Goal: Task Accomplishment & Management: Use online tool/utility

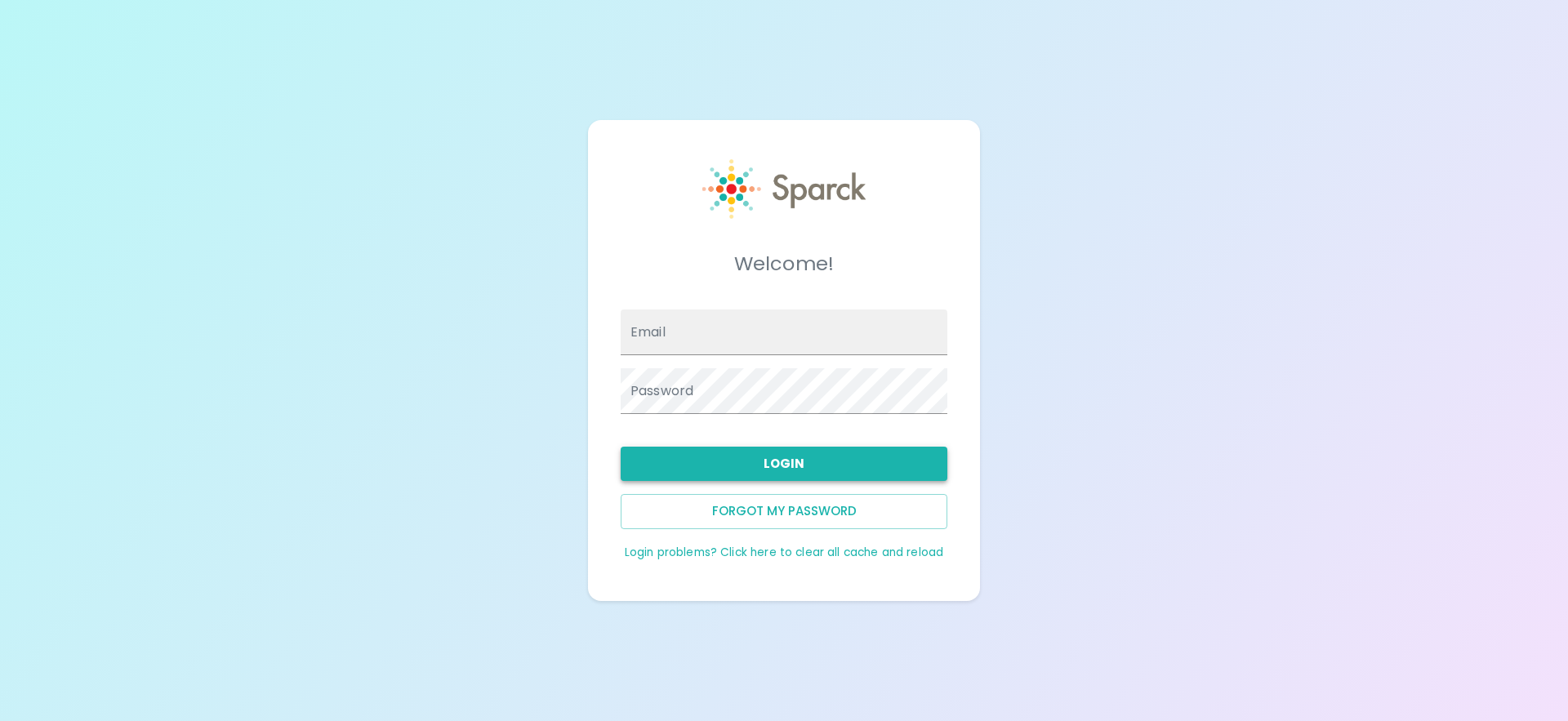
type input "[EMAIL_ADDRESS][DOMAIN_NAME]"
click at [722, 460] on button "Login" at bounding box center [784, 463] width 326 height 34
click at [785, 453] on button "Login" at bounding box center [784, 463] width 326 height 34
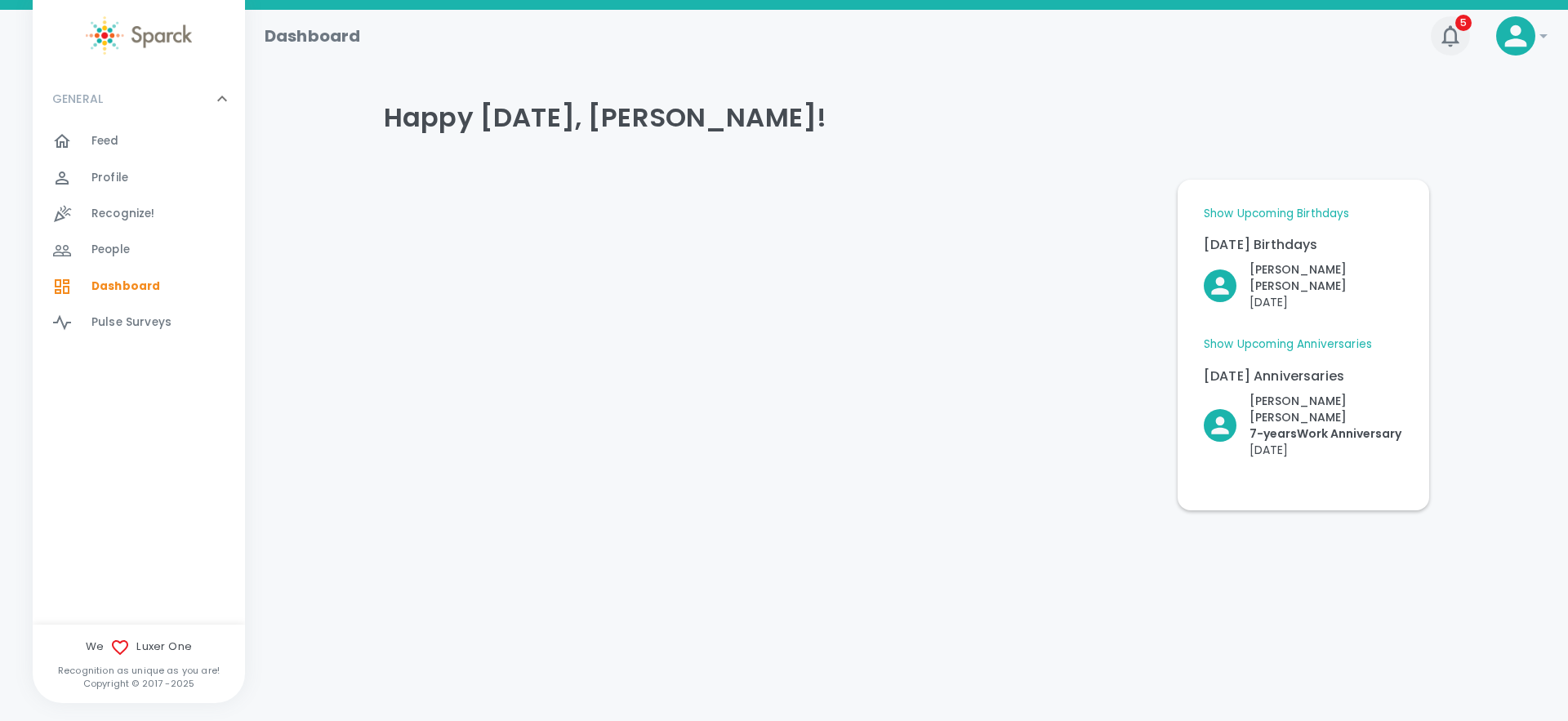
click at [1447, 43] on icon "button" at bounding box center [1450, 35] width 26 height 26
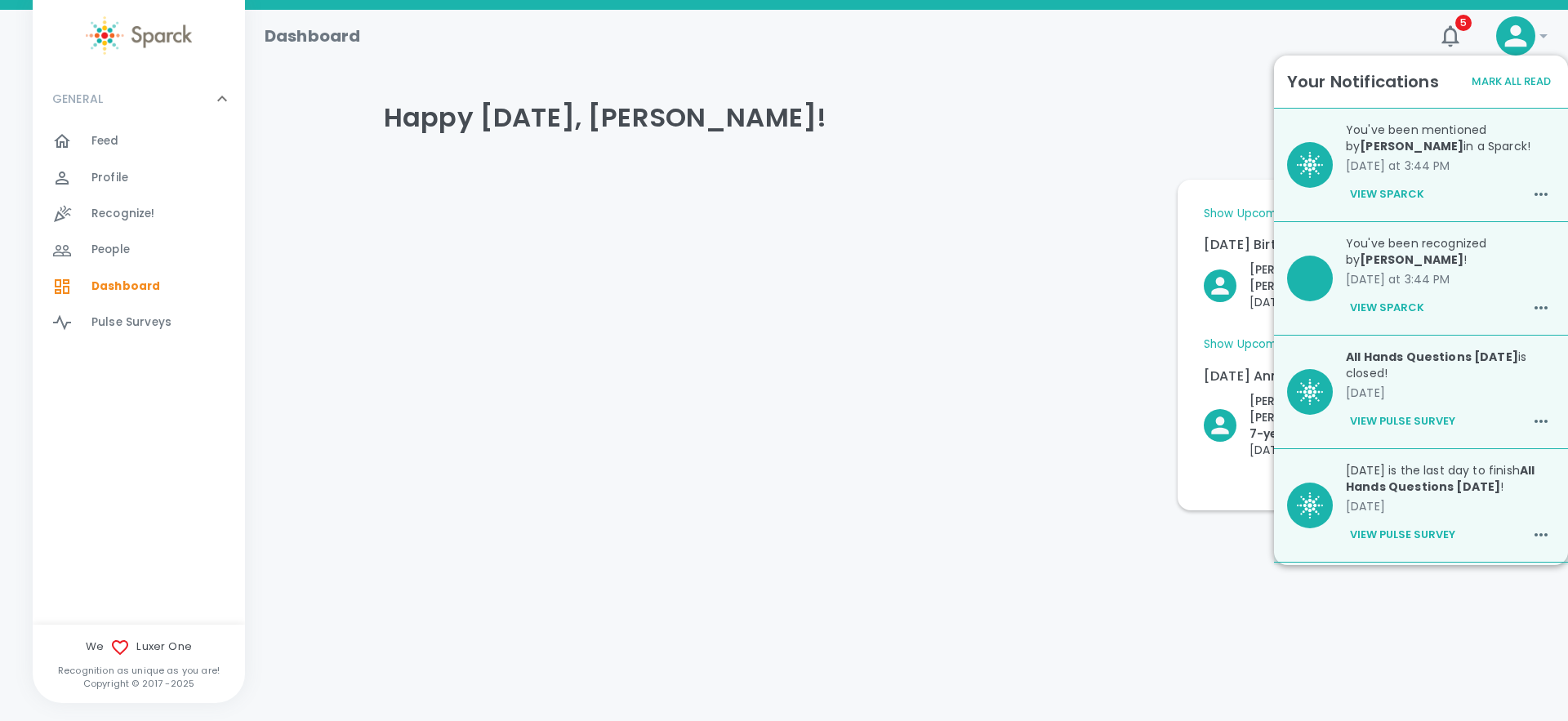
click at [1415, 310] on button "View Sparck" at bounding box center [1387, 307] width 83 height 28
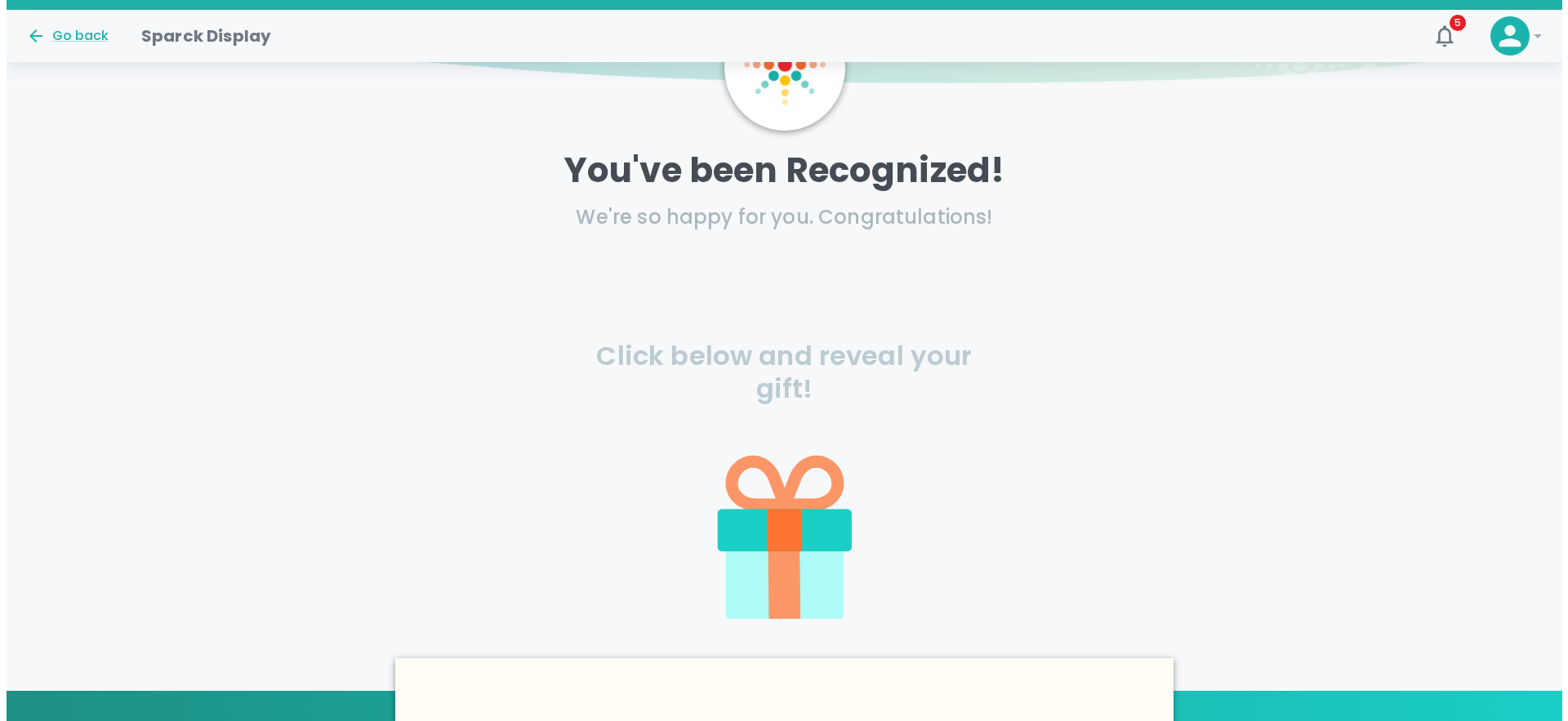
scroll to position [127, 0]
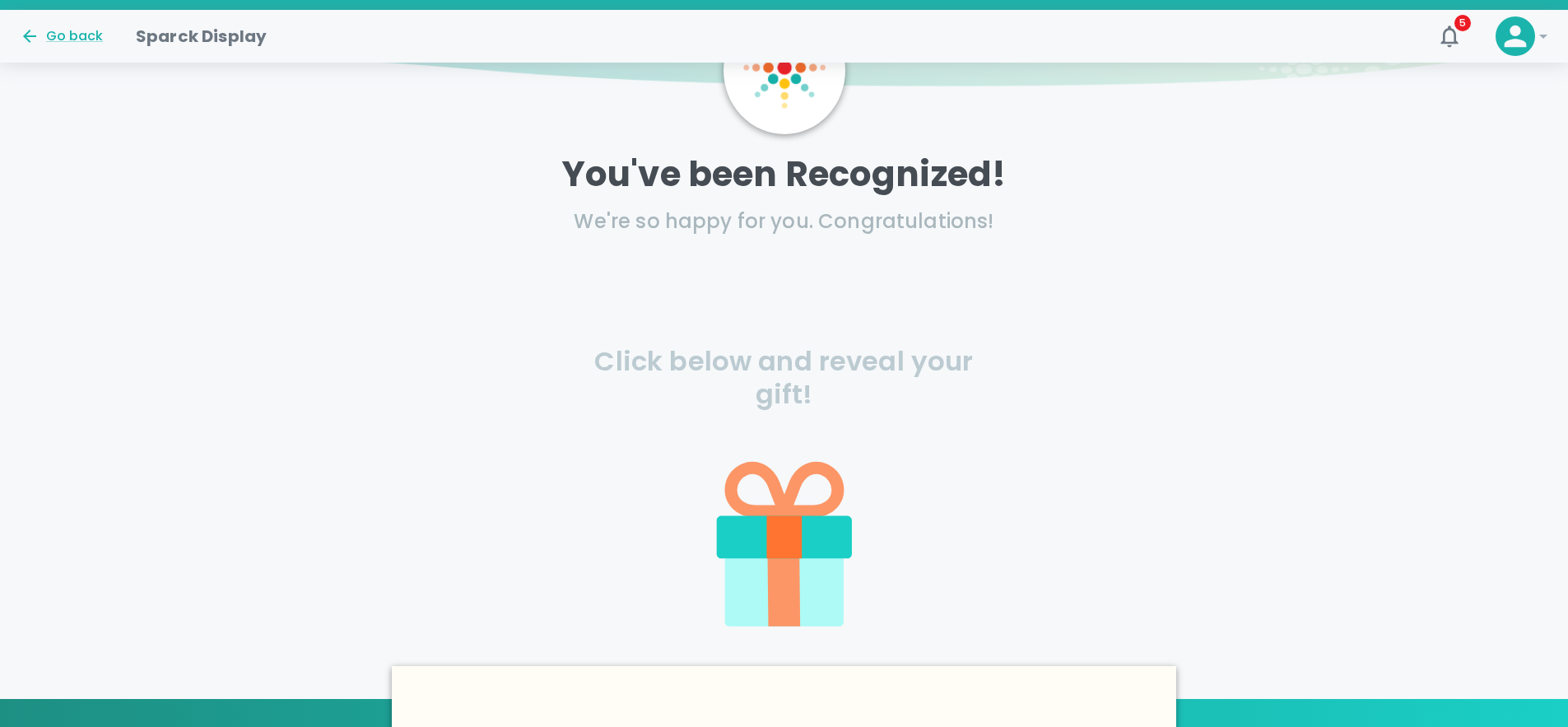
click at [790, 371] on icon at bounding box center [784, 447] width 385 height 385
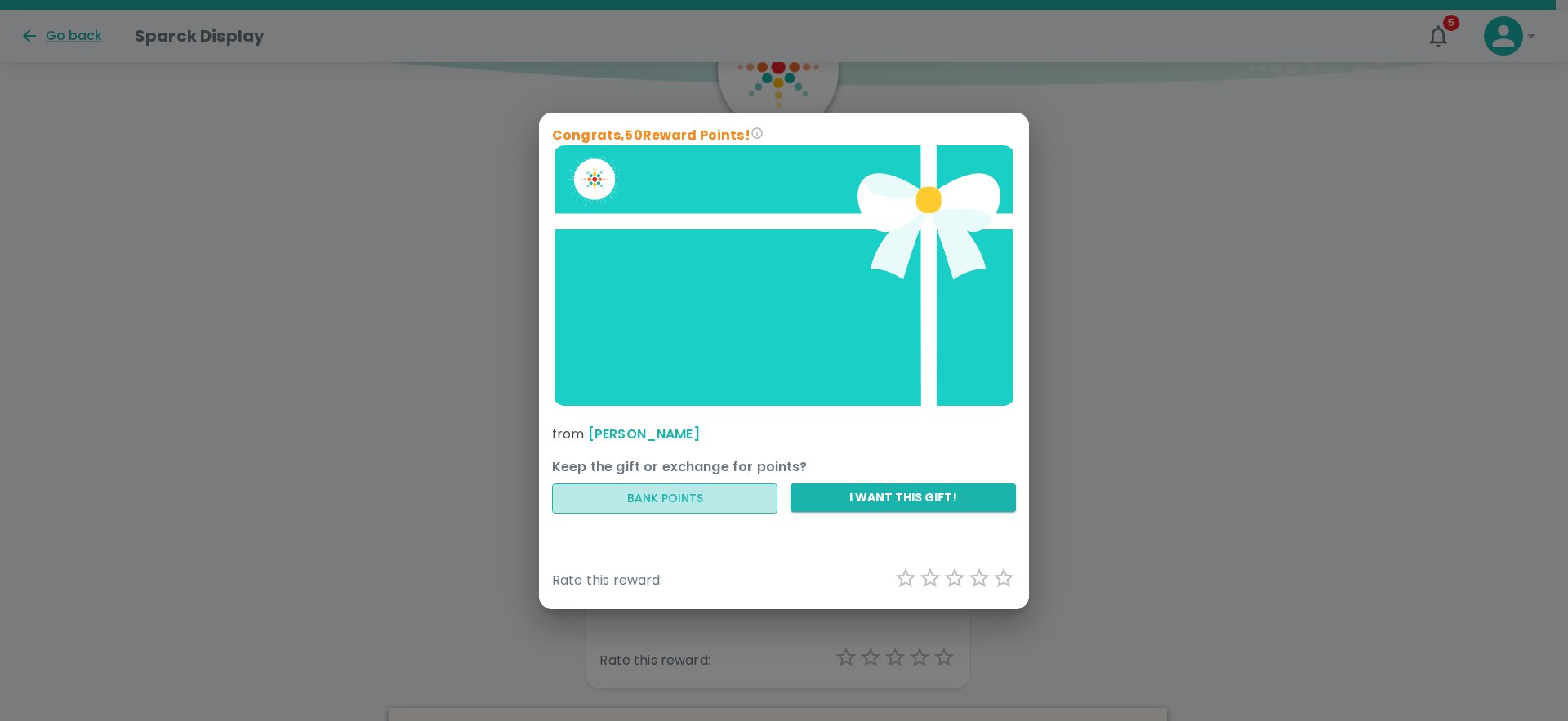
click at [669, 492] on button "Bank Points" at bounding box center [664, 498] width 225 height 30
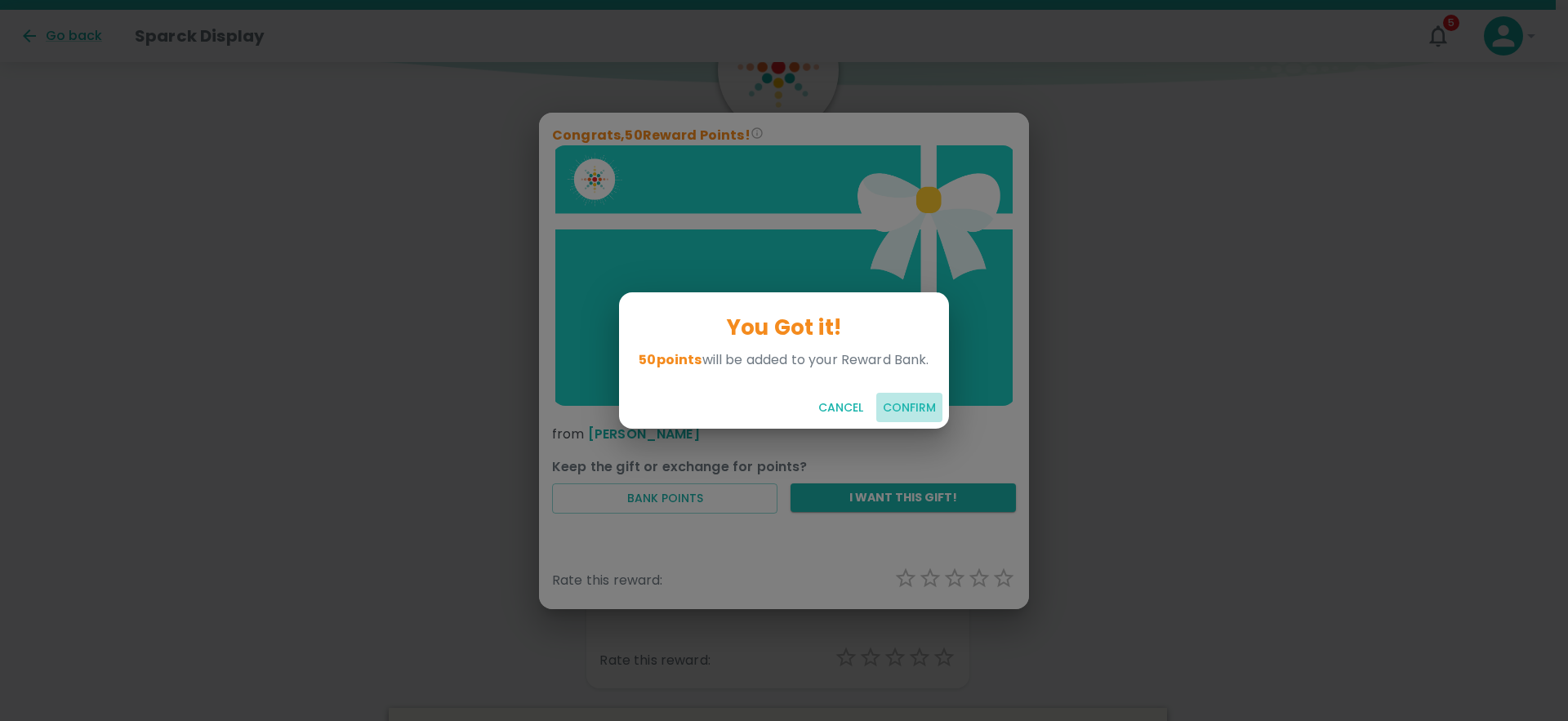
click at [895, 405] on button "Confirm" at bounding box center [909, 408] width 66 height 30
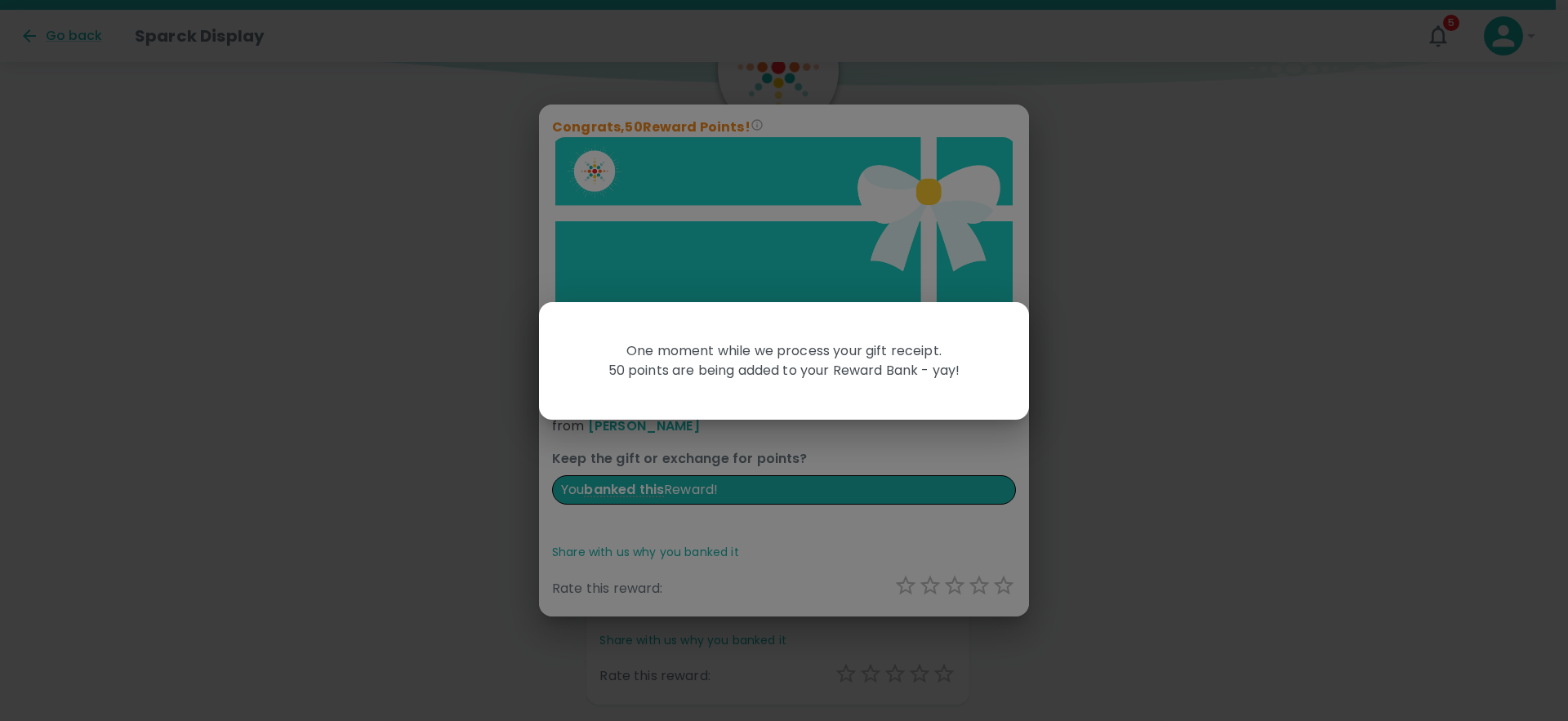
click at [1105, 366] on div "One moment while we process your gift receipt. 50 points are being added to you…" at bounding box center [784, 360] width 1568 height 721
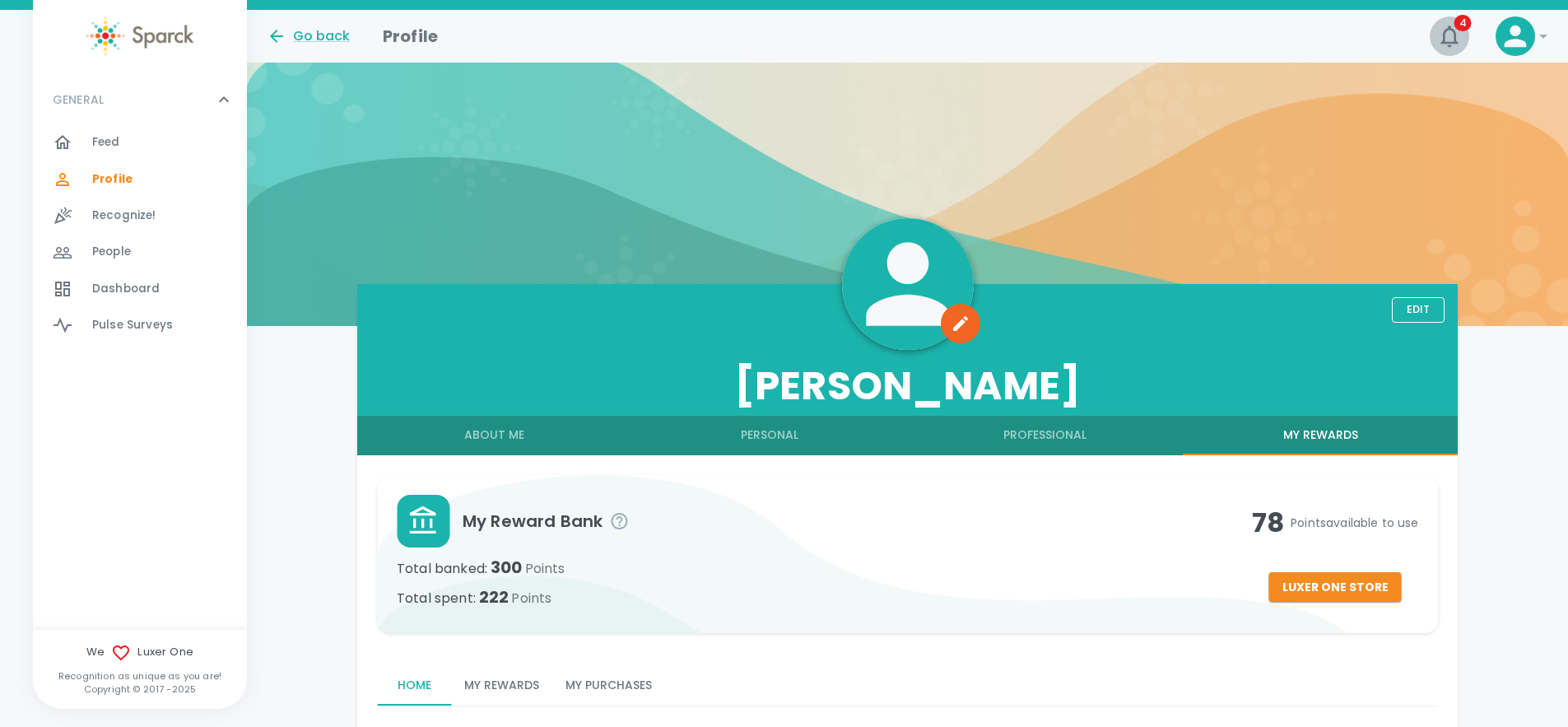
click at [1443, 29] on icon "button" at bounding box center [1449, 35] width 26 height 26
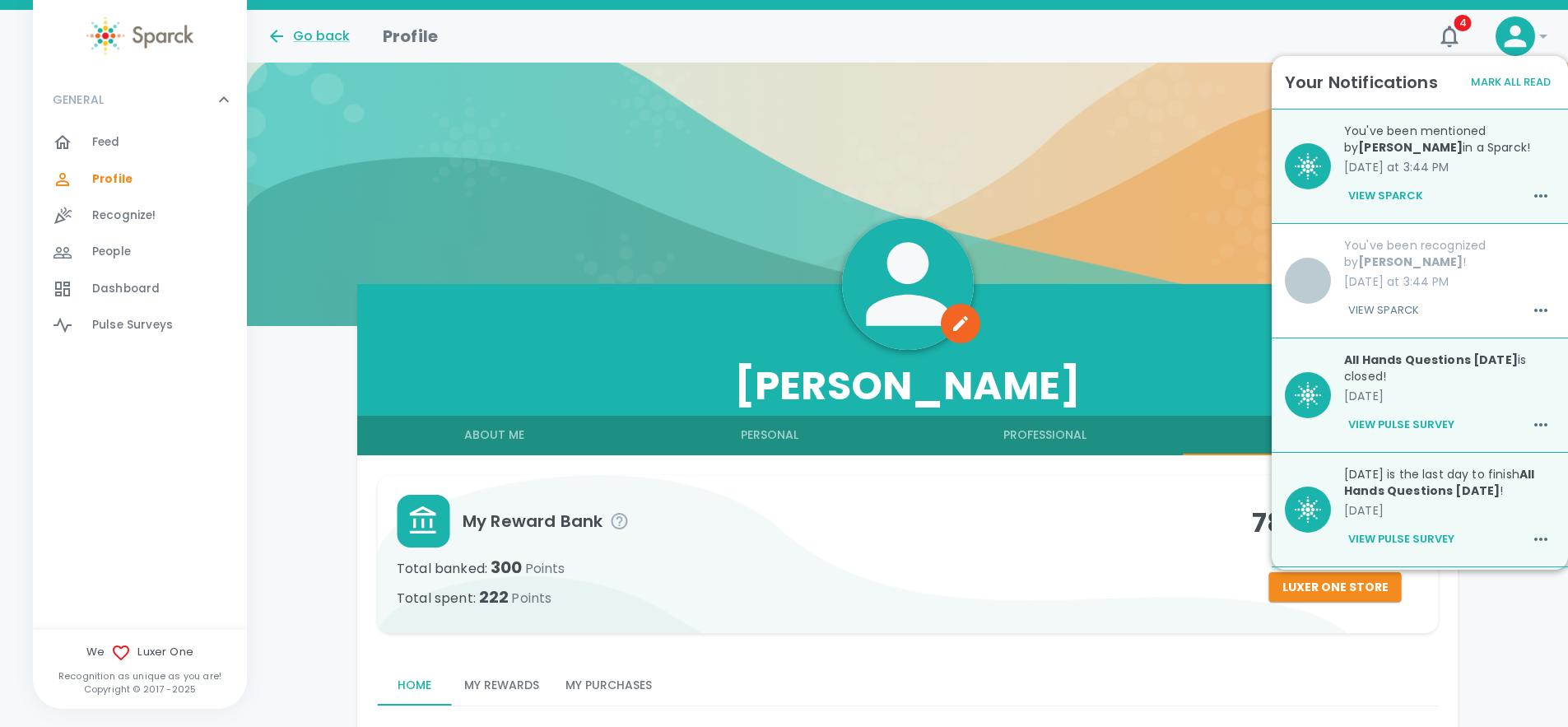
click at [1388, 190] on button "View Sparck" at bounding box center [1385, 195] width 83 height 28
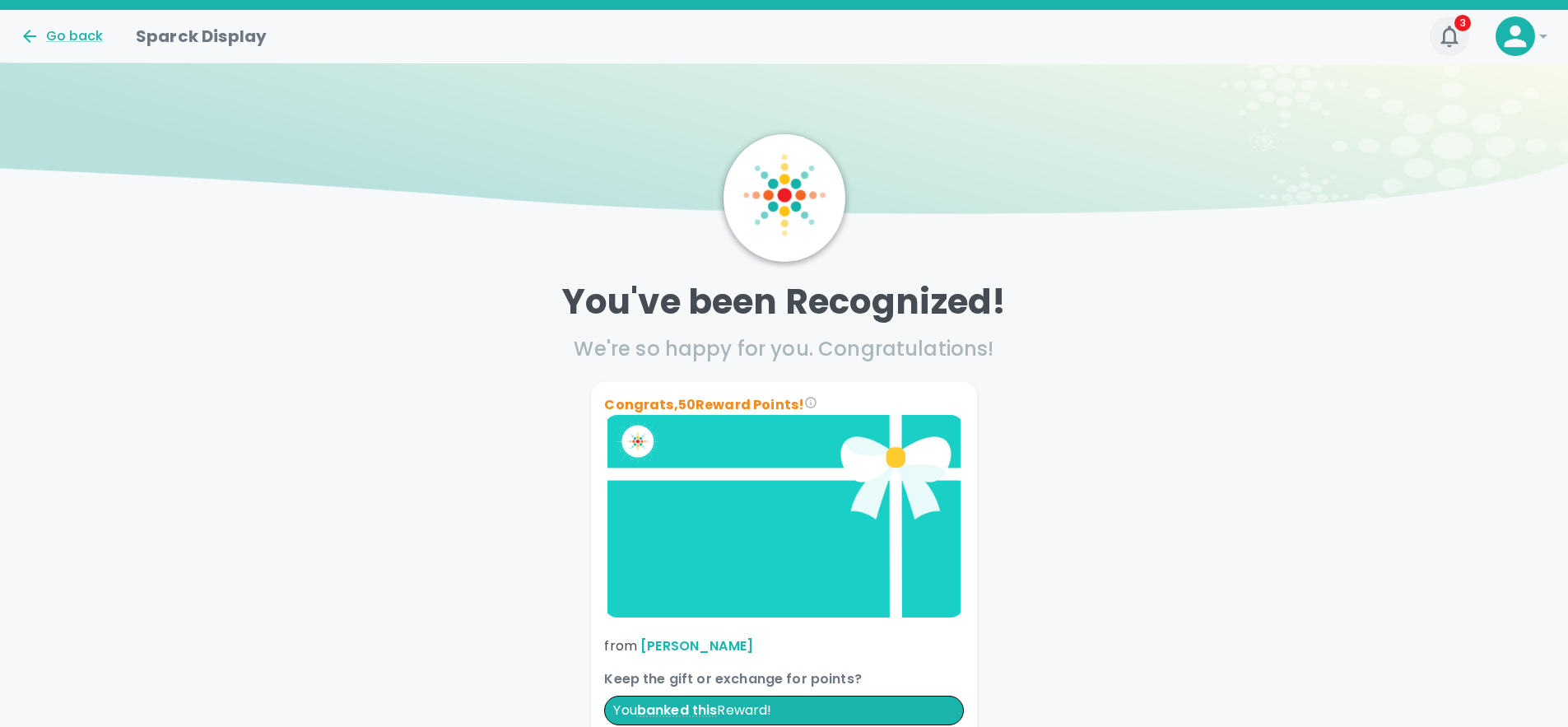
click at [1454, 42] on icon "button" at bounding box center [1449, 35] width 18 height 21
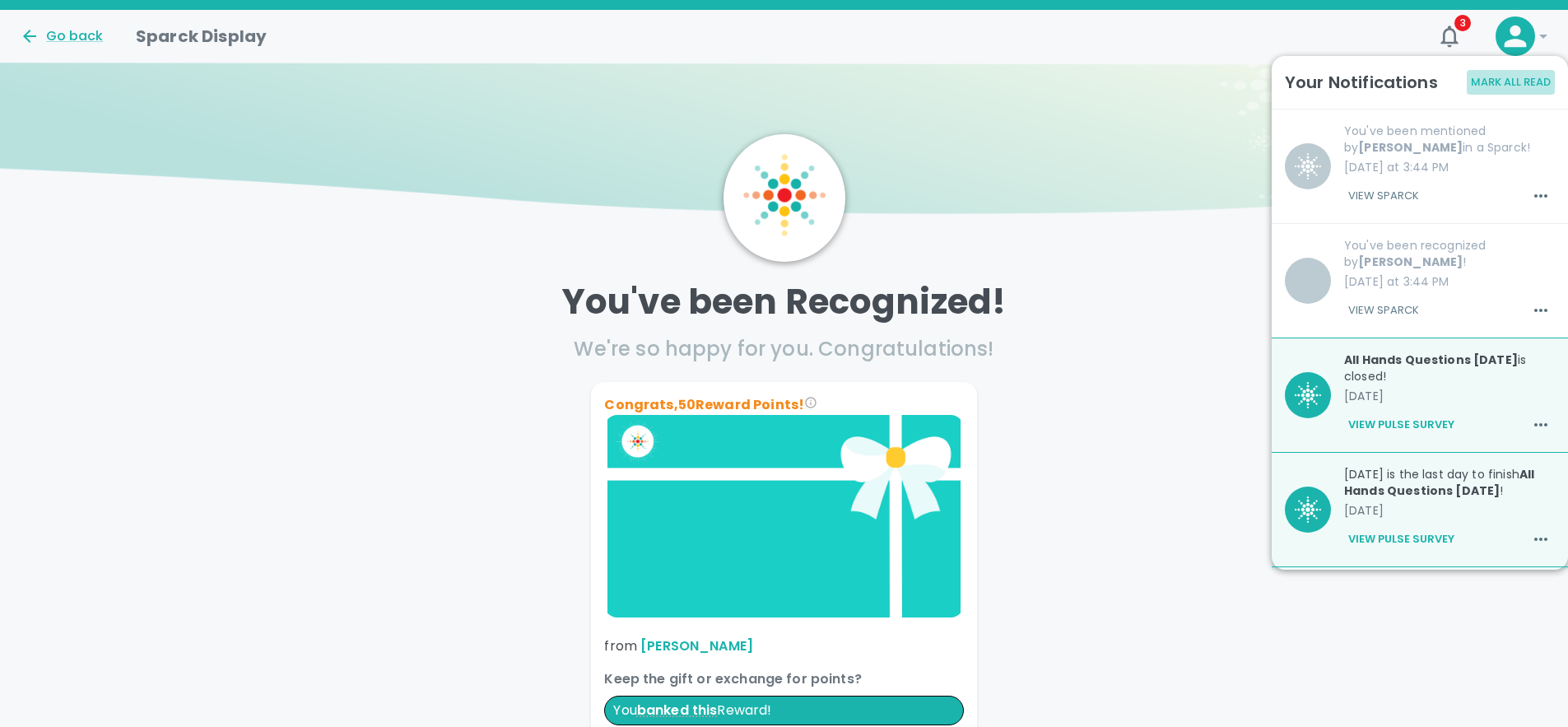
click at [1529, 75] on button "Mark All Read" at bounding box center [1511, 82] width 88 height 25
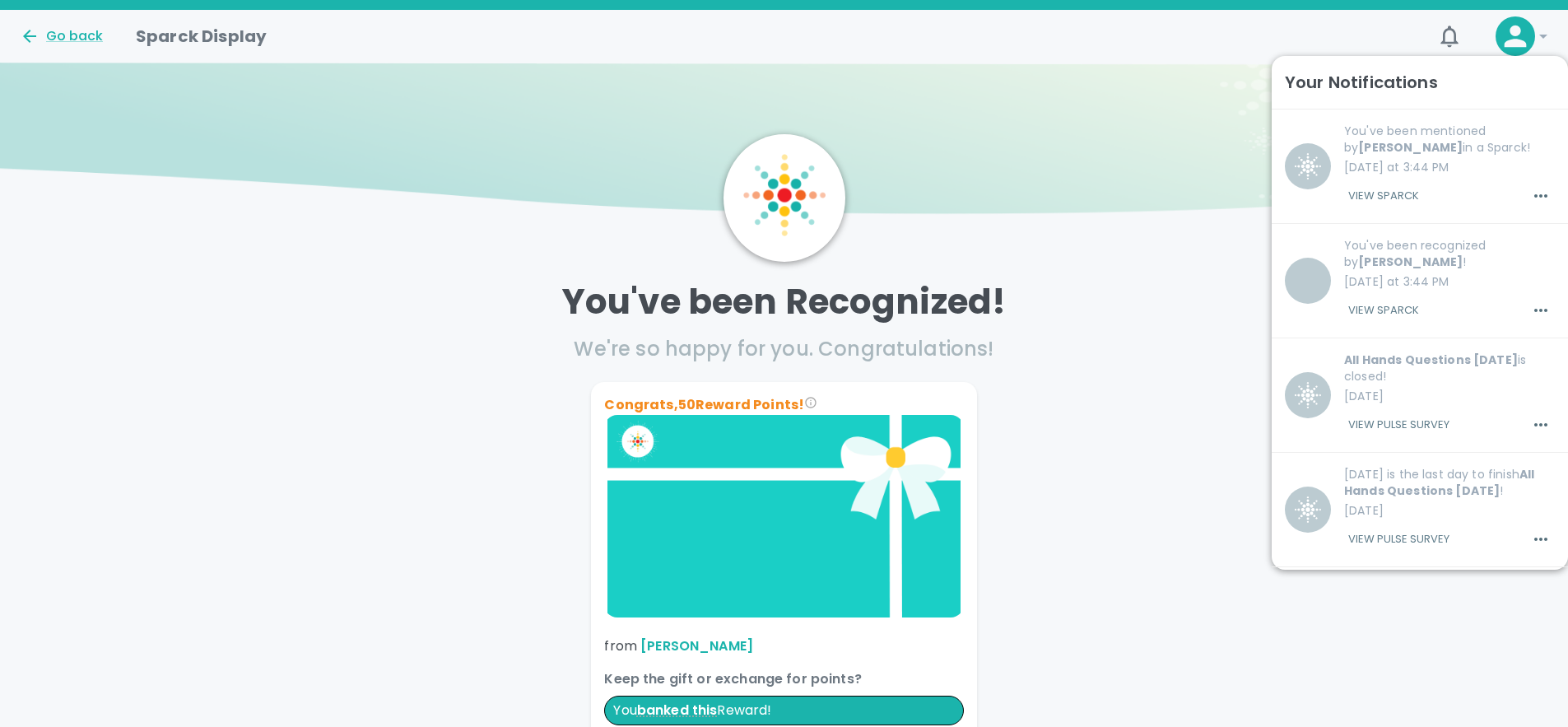
click at [1063, 186] on img at bounding box center [784, 145] width 1568 height 165
